Goal: Obtain resource: Obtain resource

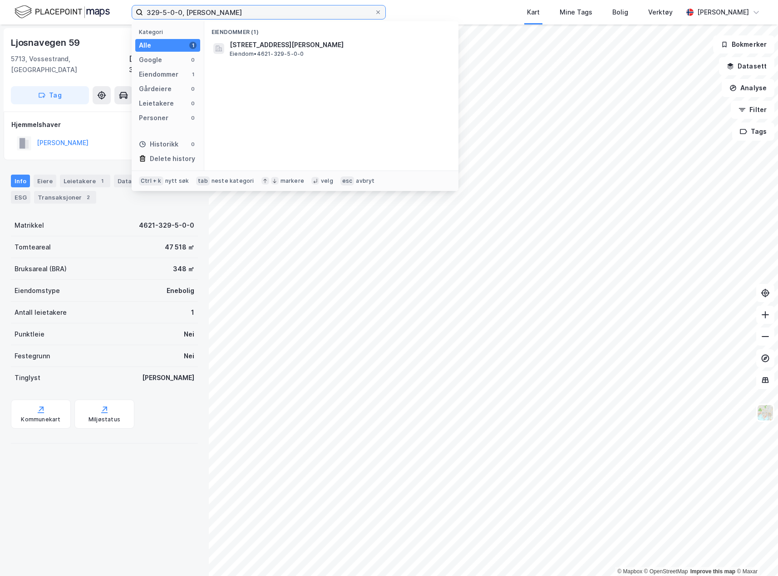
click at [212, 14] on input "329-5-0-0, [PERSON_NAME]" at bounding box center [258, 12] width 231 height 14
drag, startPoint x: 167, startPoint y: 12, endPoint x: 144, endPoint y: 10, distance: 22.3
click at [144, 10] on input "329-5-0-0, [PERSON_NAME]" at bounding box center [258, 12] width 231 height 14
click at [213, 9] on input "341-1-0-0, [PERSON_NAME]" at bounding box center [258, 12] width 231 height 14
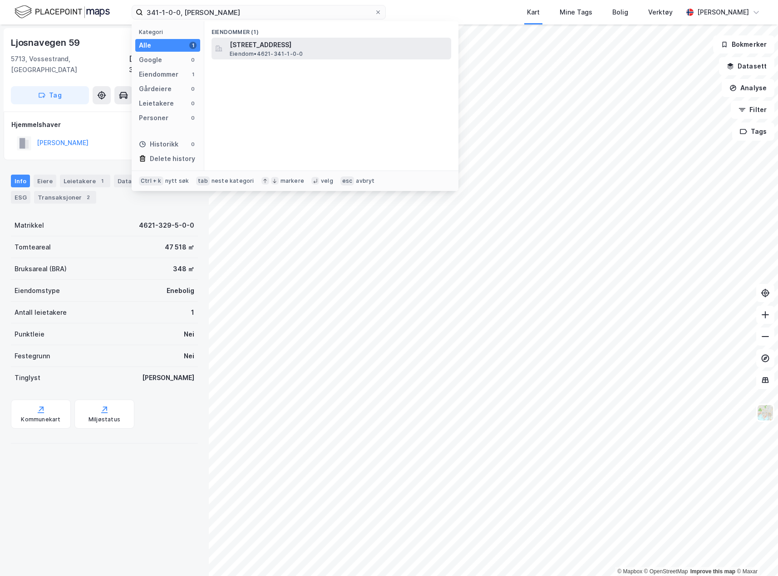
click at [254, 45] on span "[STREET_ADDRESS]" at bounding box center [339, 44] width 218 height 11
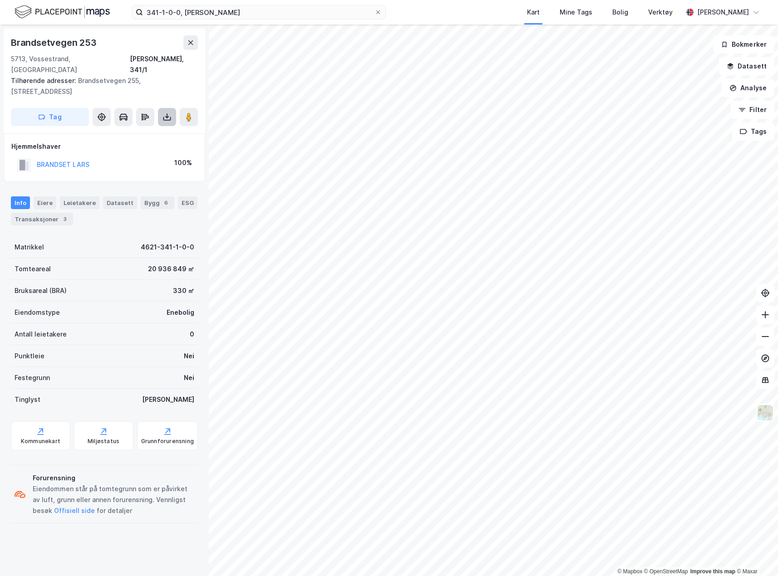
click at [165, 113] on button at bounding box center [167, 117] width 18 height 18
click at [136, 132] on div "Last ned grunnbok" at bounding box center [122, 135] width 53 height 7
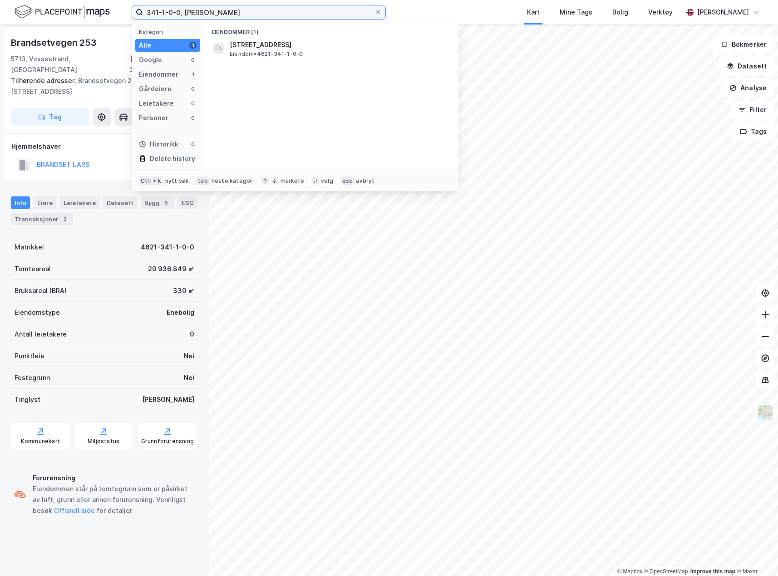
click at [166, 11] on input "341-1-0-0, [PERSON_NAME]" at bounding box center [258, 12] width 231 height 14
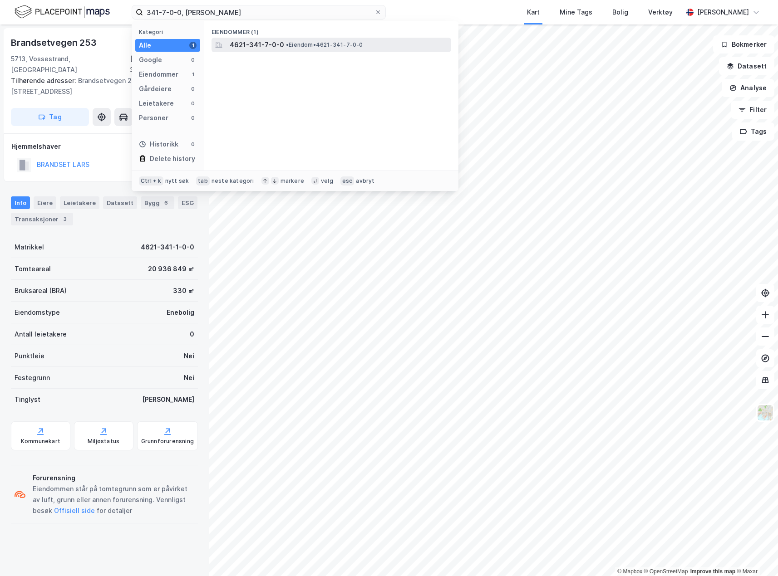
click at [256, 44] on span "4621-341-7-0-0" at bounding box center [257, 44] width 54 height 11
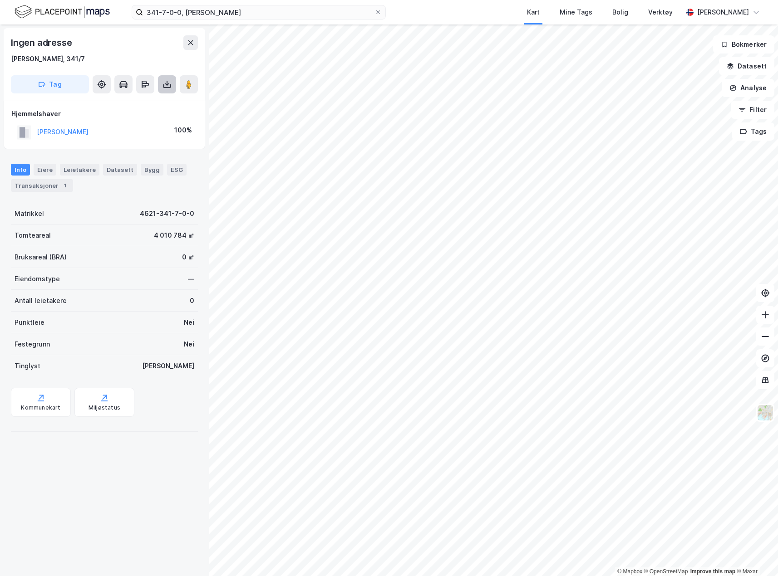
click at [168, 87] on icon at bounding box center [166, 84] width 9 height 9
click at [128, 106] on div "Last ned grunnbok" at bounding box center [122, 102] width 53 height 7
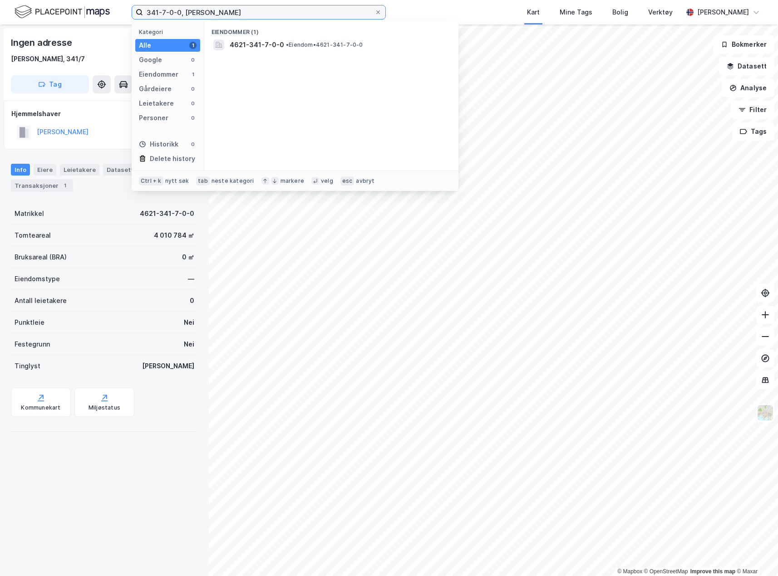
drag, startPoint x: 165, startPoint y: 13, endPoint x: 148, endPoint y: 13, distance: 17.2
click at [148, 13] on input "341-7-0-0, [PERSON_NAME]" at bounding box center [258, 12] width 231 height 14
type input "329-5-0-0, [PERSON_NAME]"
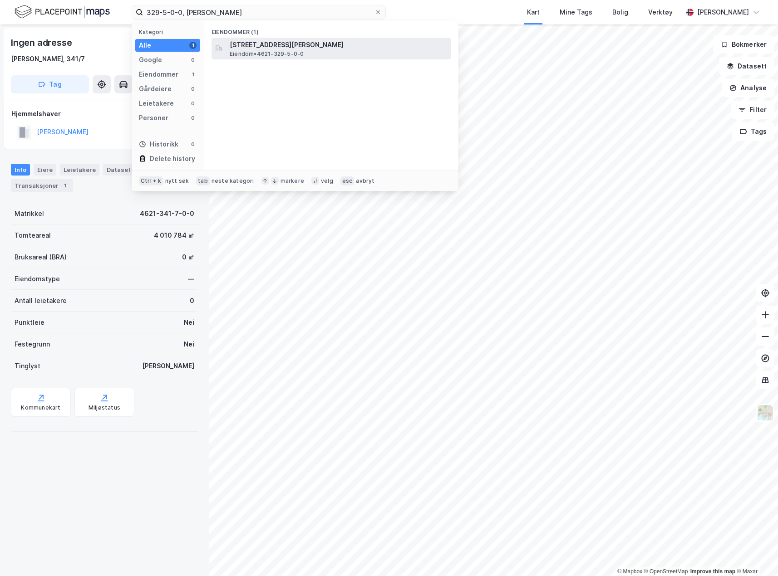
click at [239, 44] on span "[STREET_ADDRESS][PERSON_NAME]" at bounding box center [339, 44] width 218 height 11
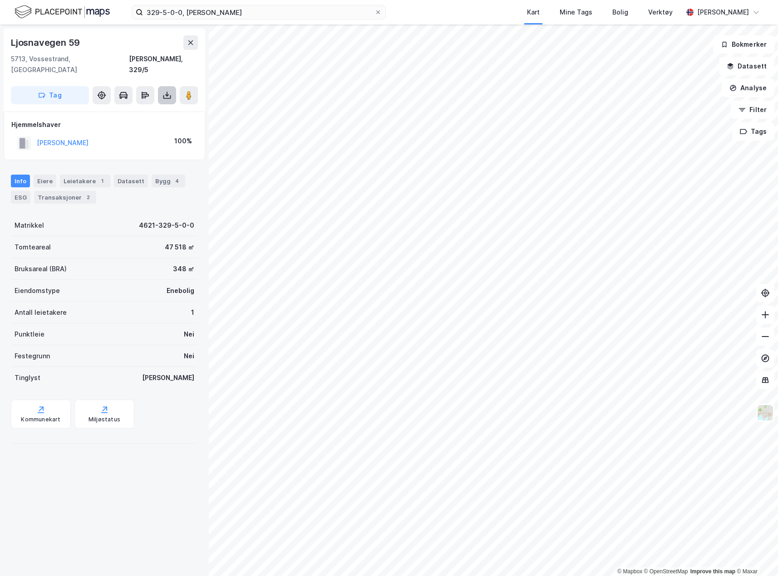
click at [171, 91] on icon at bounding box center [166, 95] width 9 height 9
click at [148, 110] on div "Last ned grunnbok" at bounding box center [122, 113] width 53 height 7
